Goal: Task Accomplishment & Management: Complete application form

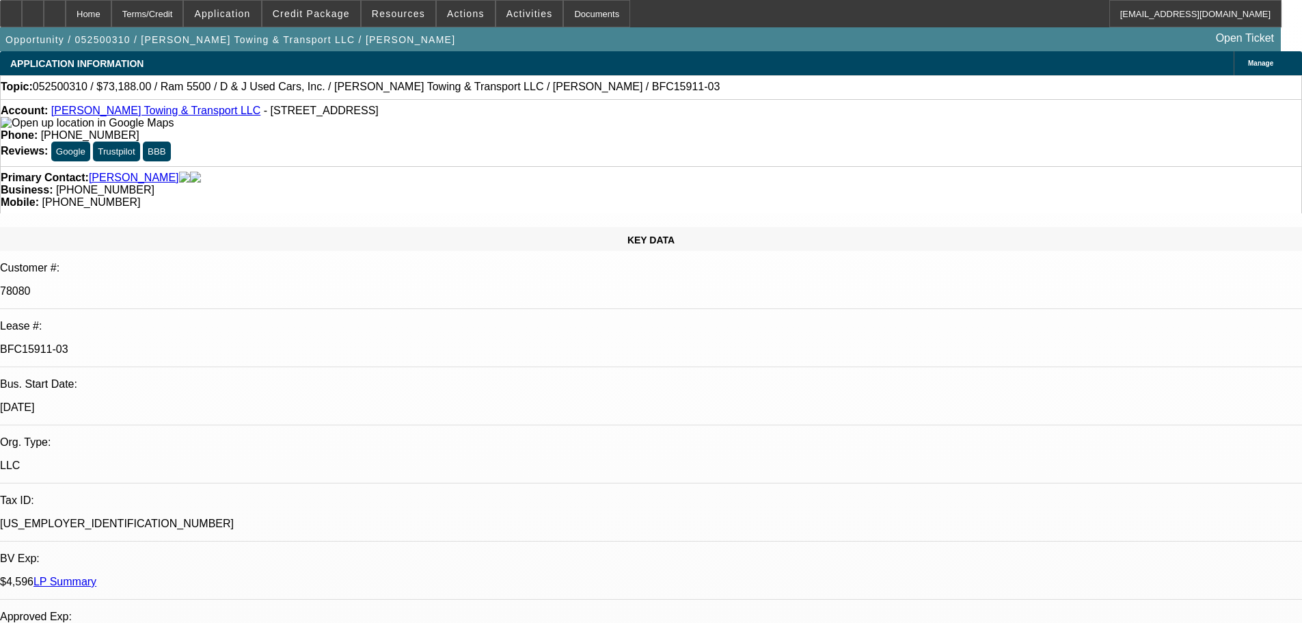
select select "0"
select select "6"
select select "0"
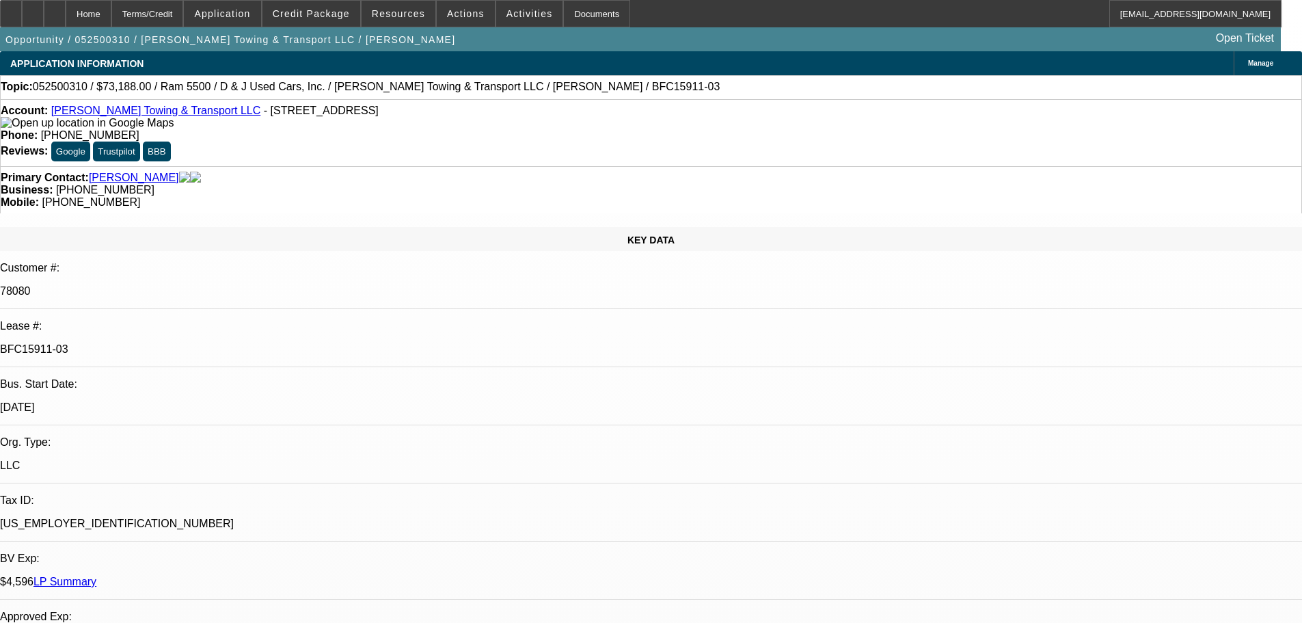
select select "0"
select select "6"
select select "0"
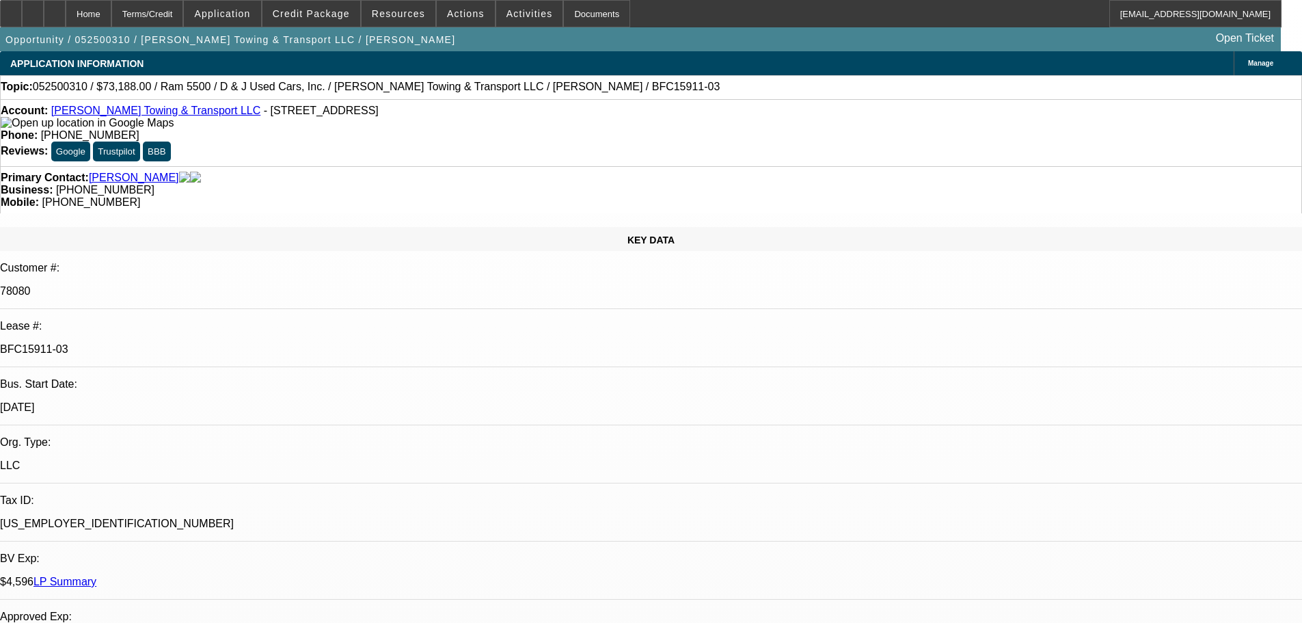
select select "0"
select select "6"
select select "0"
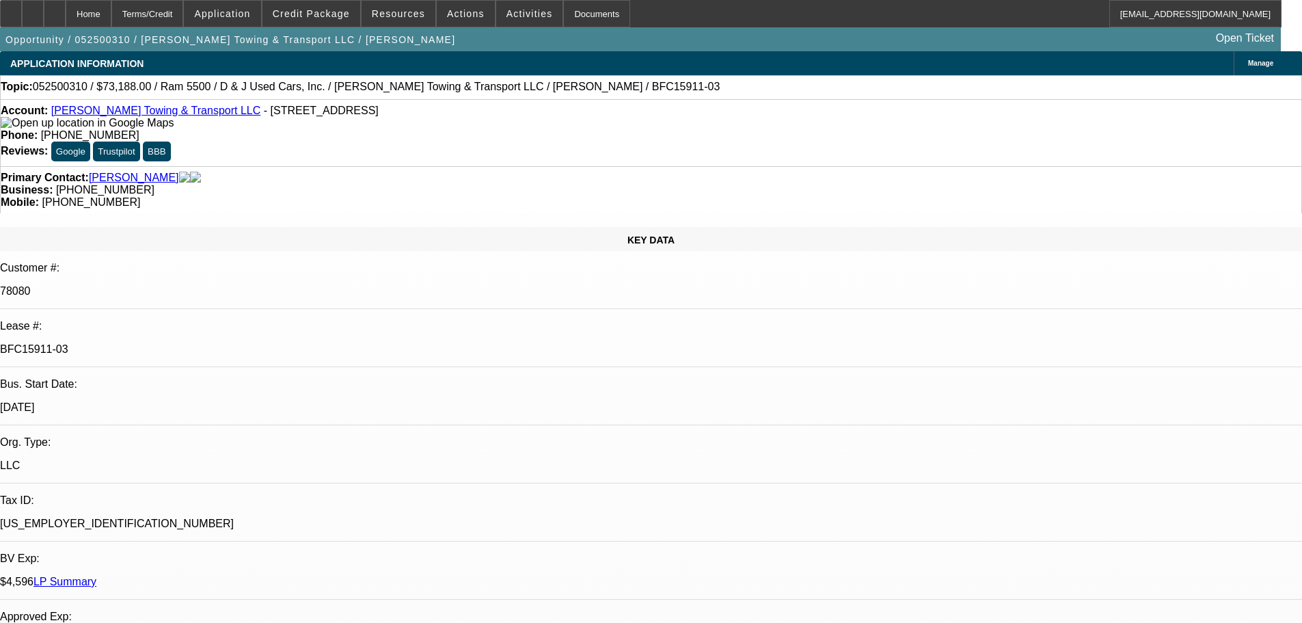
select select "6"
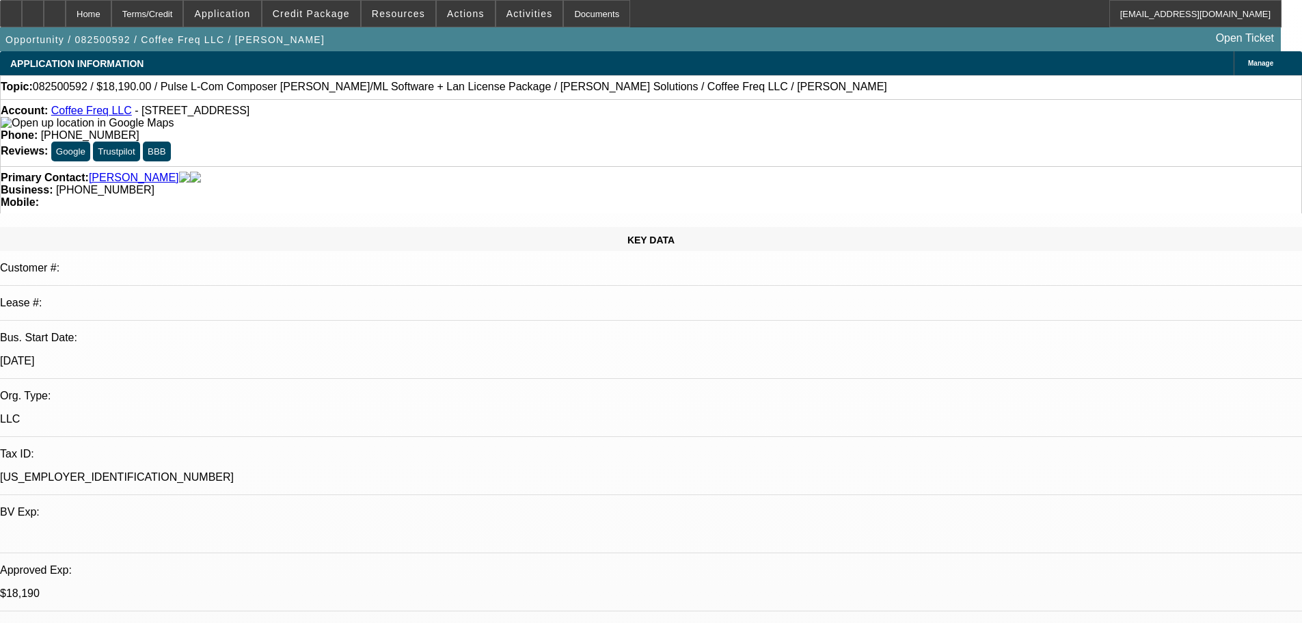
select select "0"
select select "2"
select select "0.1"
select select "4"
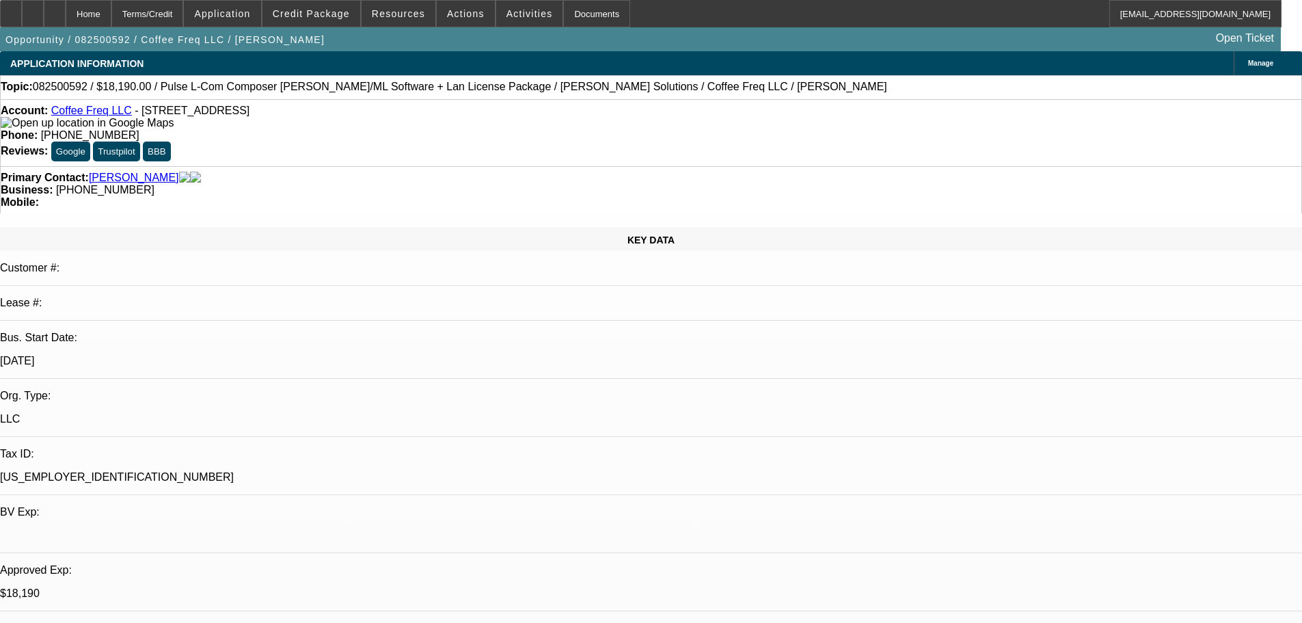
select select "0"
select select "2"
select select "0"
select select "6"
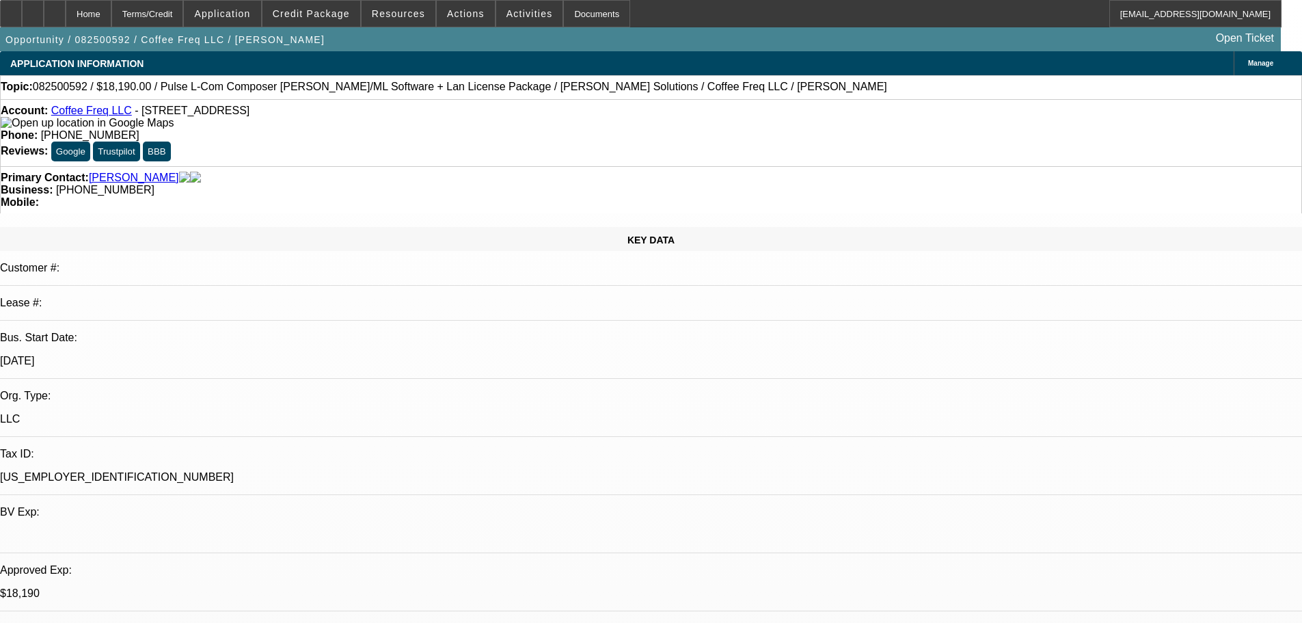
select select "0"
select select "2"
select select "0.1"
select select "4"
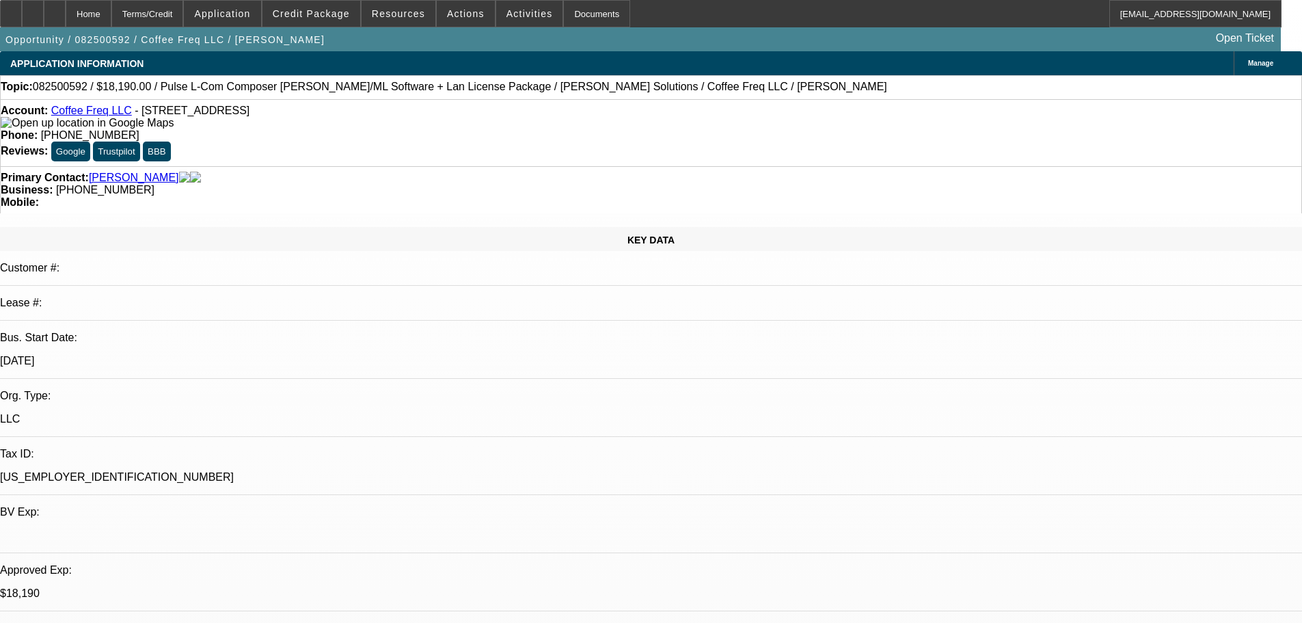
select select "0"
select select "2"
select select "0"
select select "6"
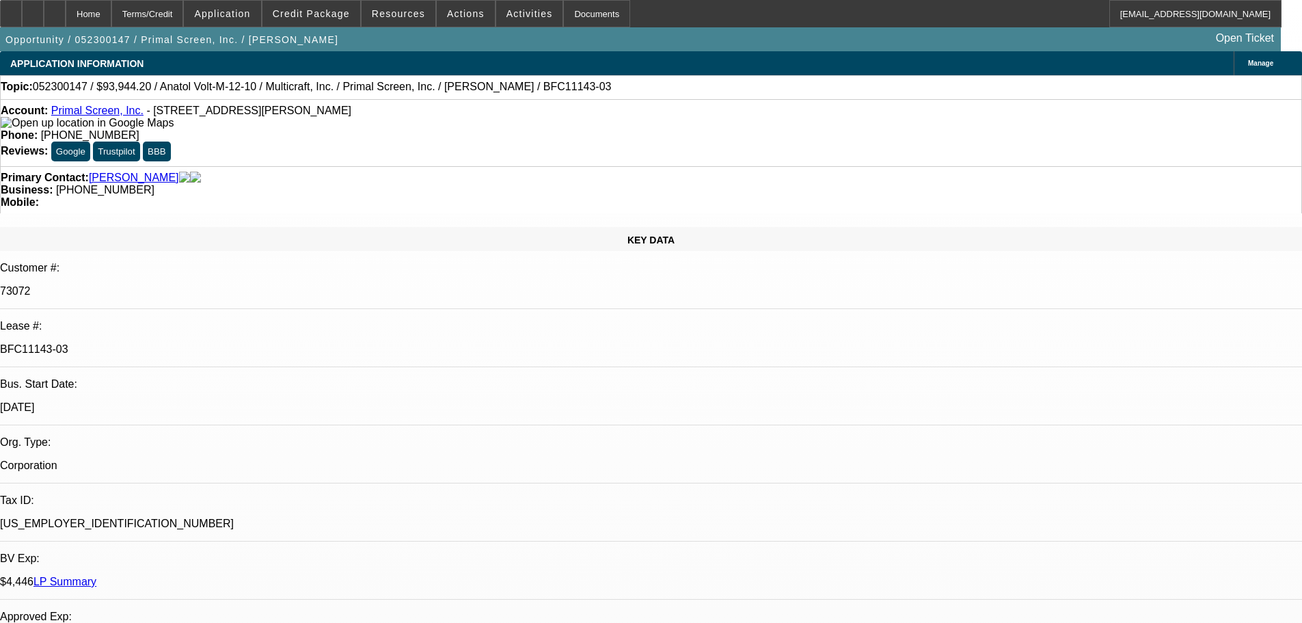
select select "0"
select select "2"
select select "0.1"
select select "4"
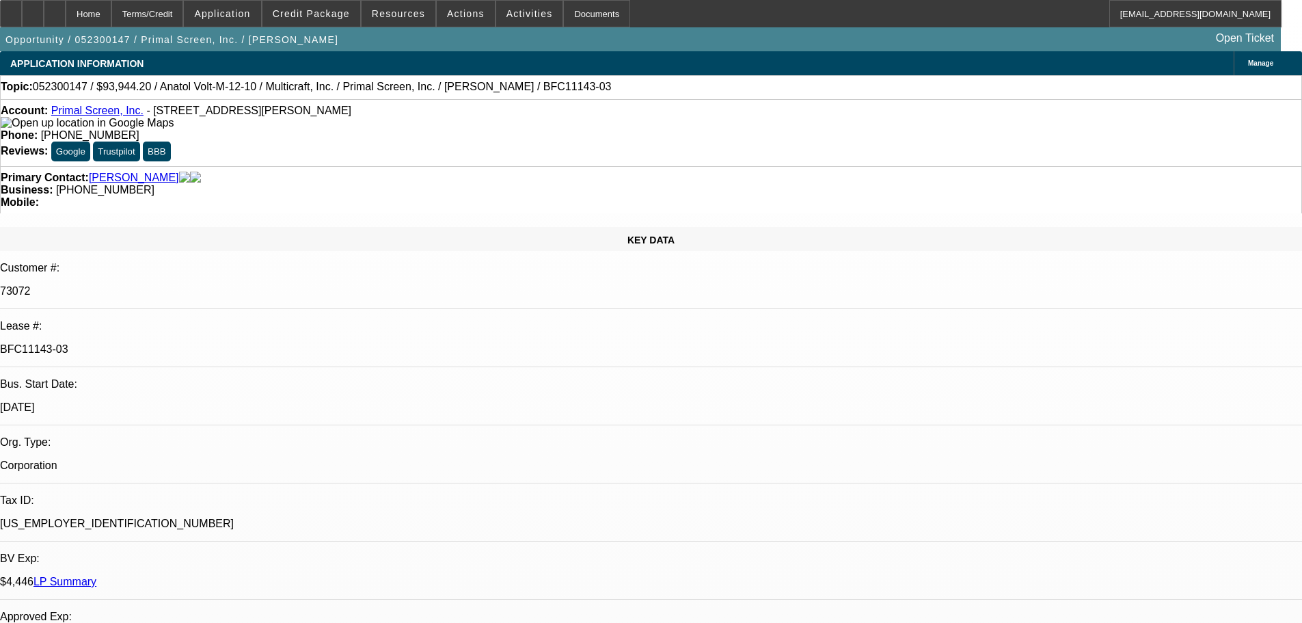
select select "0"
select select "2"
select select "0.1"
select select "4"
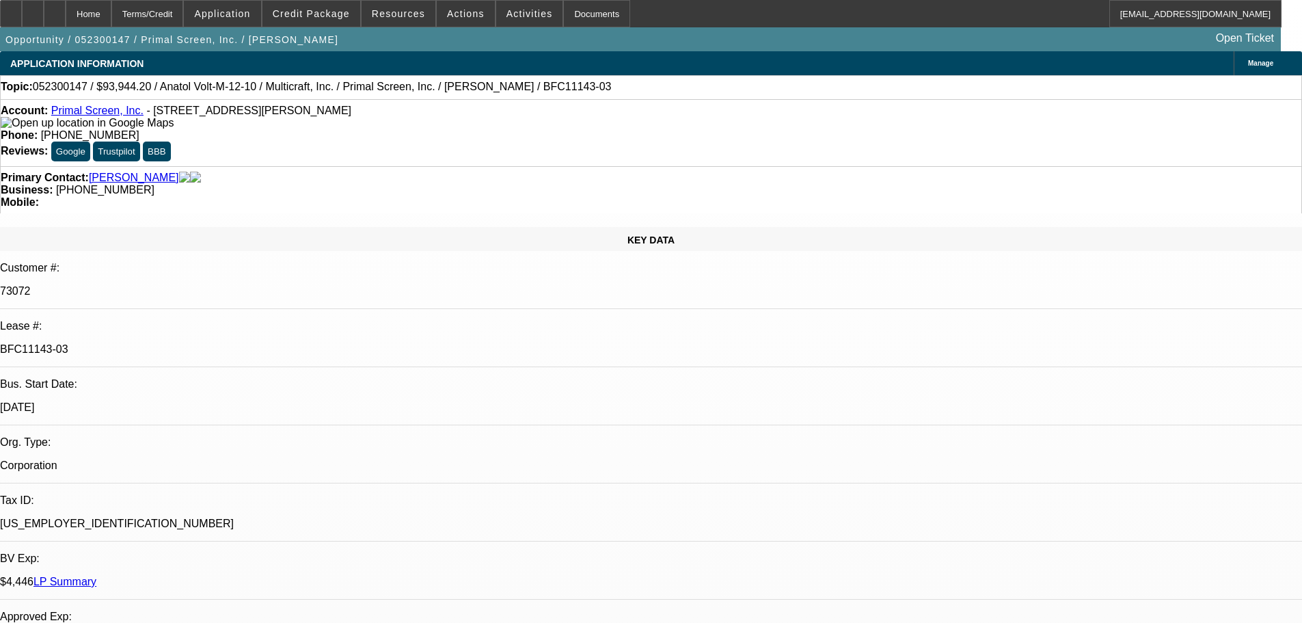
select select "0"
select select "2"
select select "0.1"
select select "4"
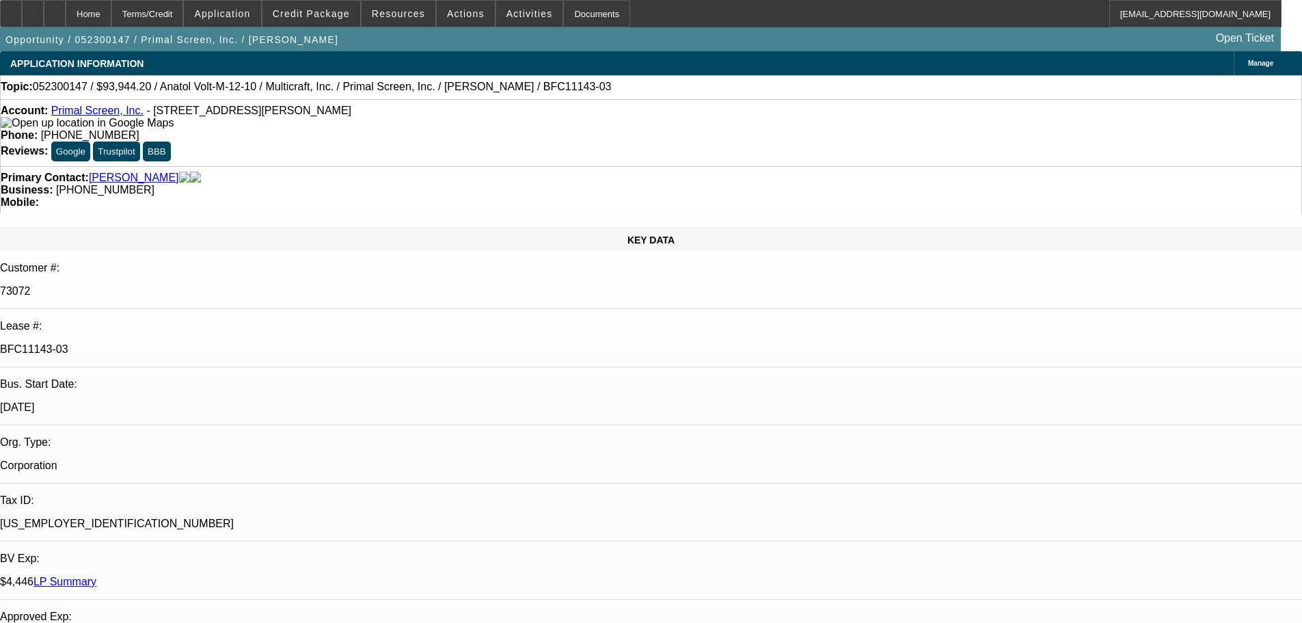
select select "0"
select select "2"
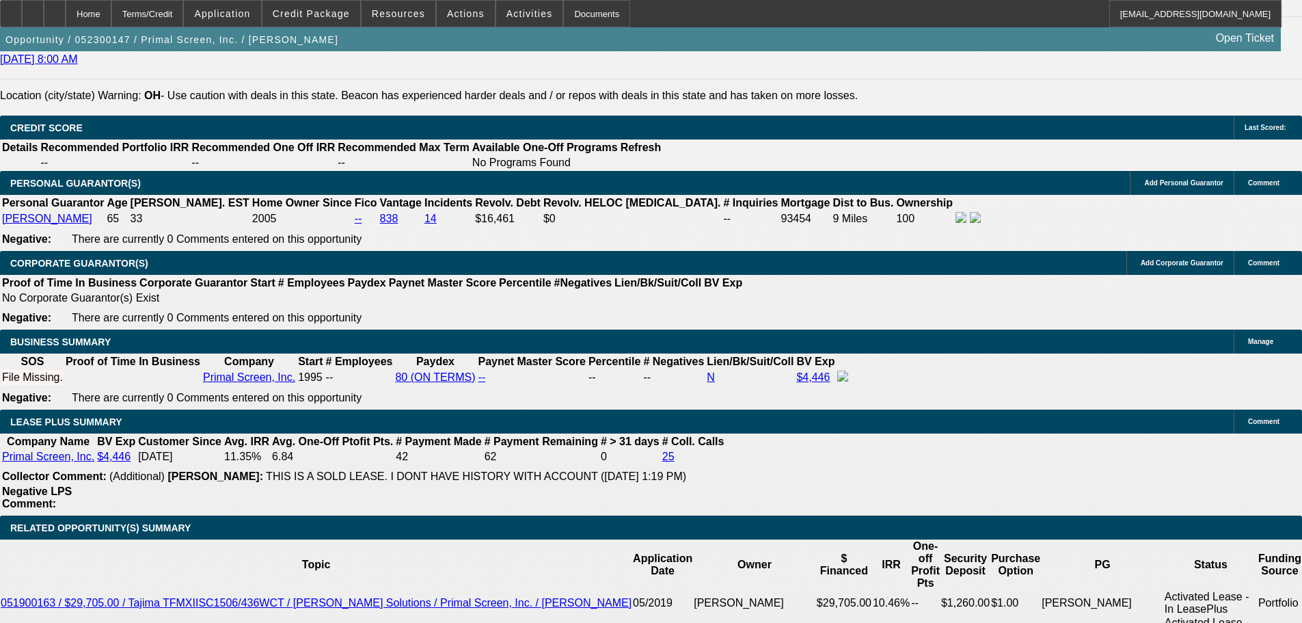
scroll to position [2050, 0]
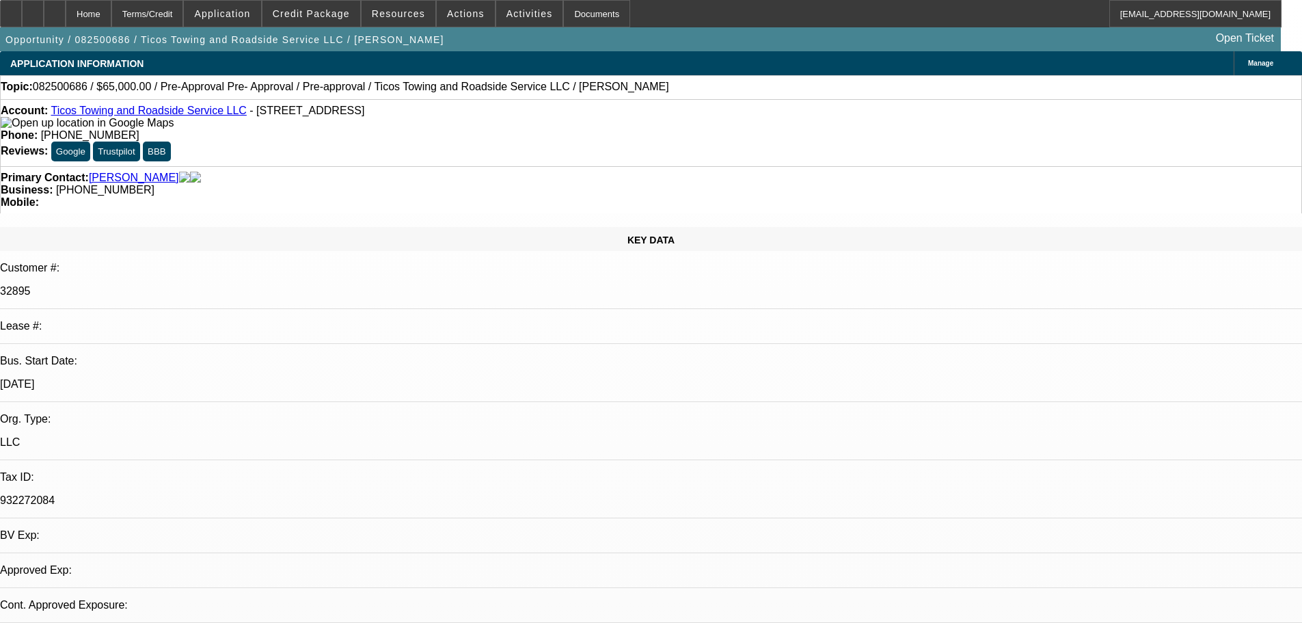
select select "0"
select select "2"
select select "0.1"
select select "4"
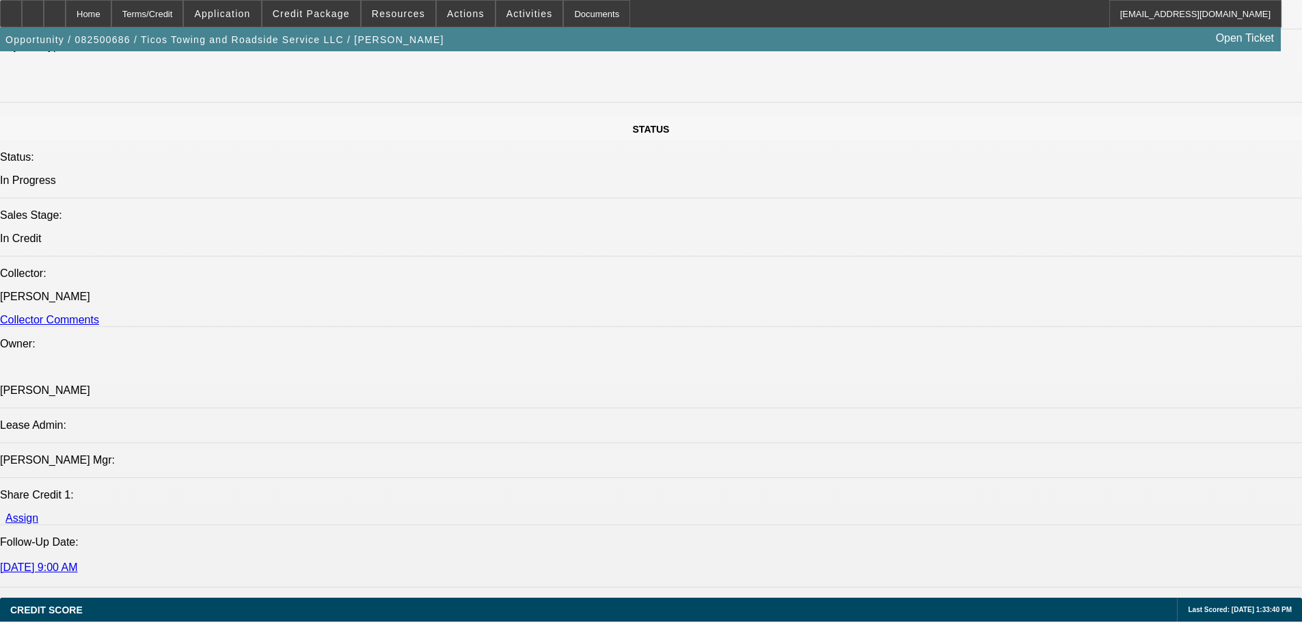
scroll to position [1435, 0]
